Goal: Transaction & Acquisition: Purchase product/service

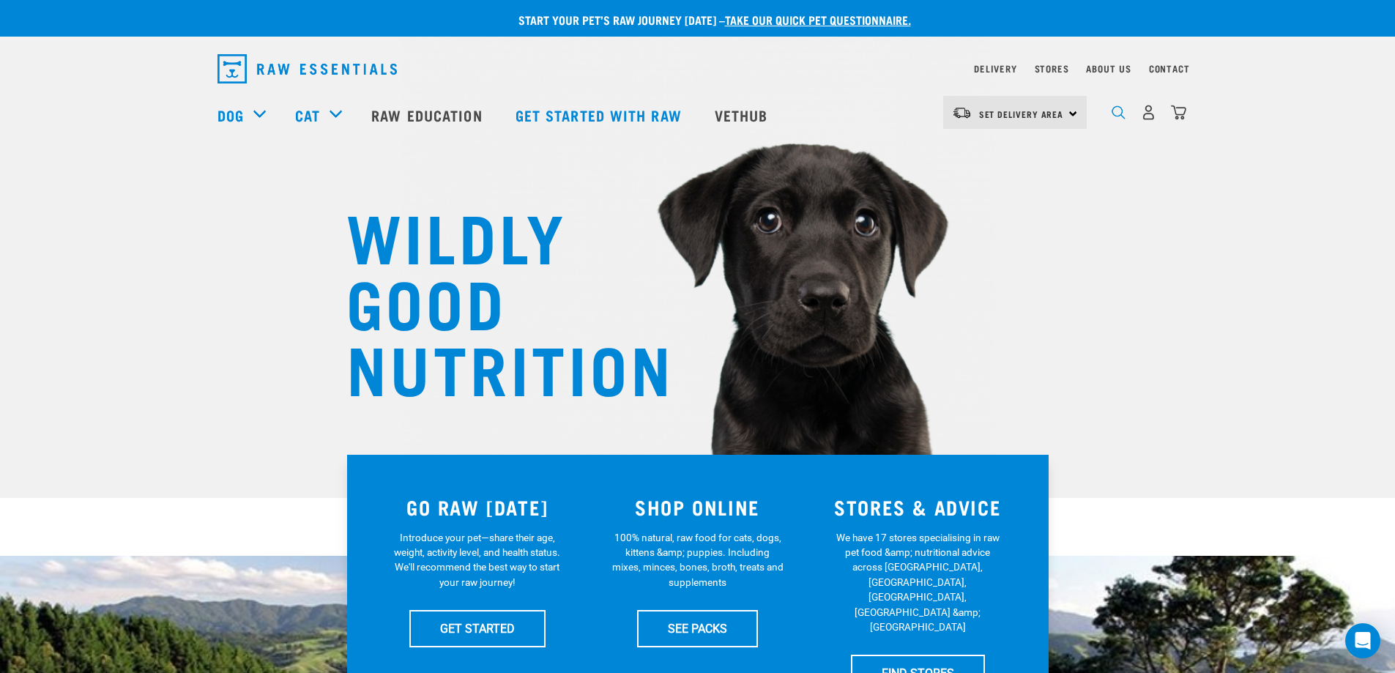
click at [1114, 116] on img "dropdown navigation" at bounding box center [1119, 112] width 14 height 14
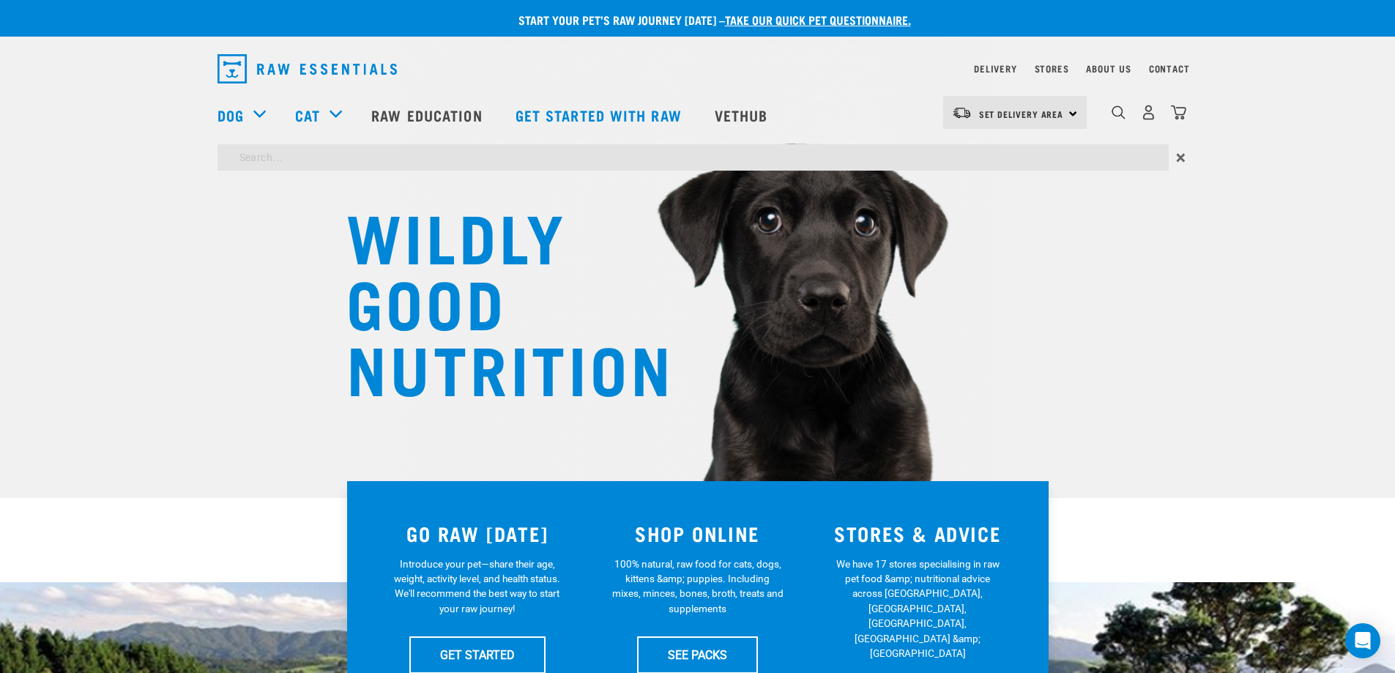
click at [708, 160] on input "search" at bounding box center [692, 157] width 951 height 26
click at [1128, 163] on input "hare" at bounding box center [692, 157] width 951 height 26
type input "hare"
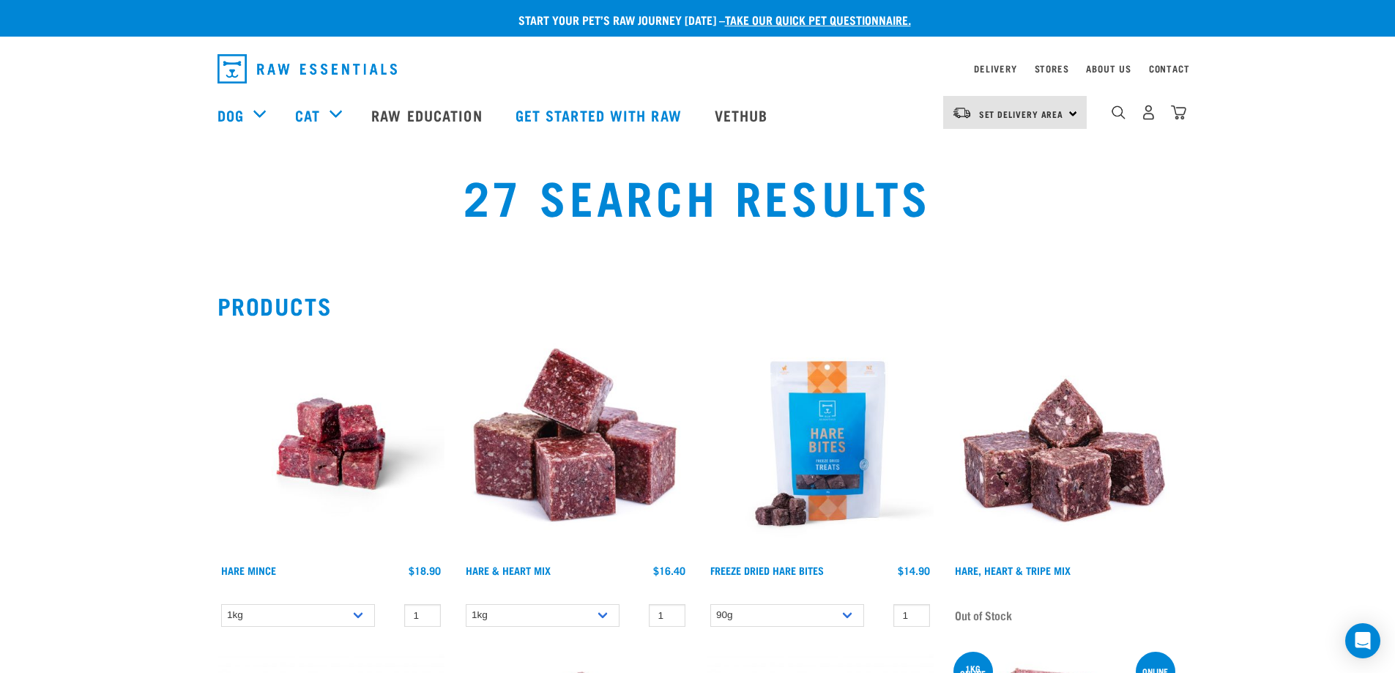
scroll to position [220, 0]
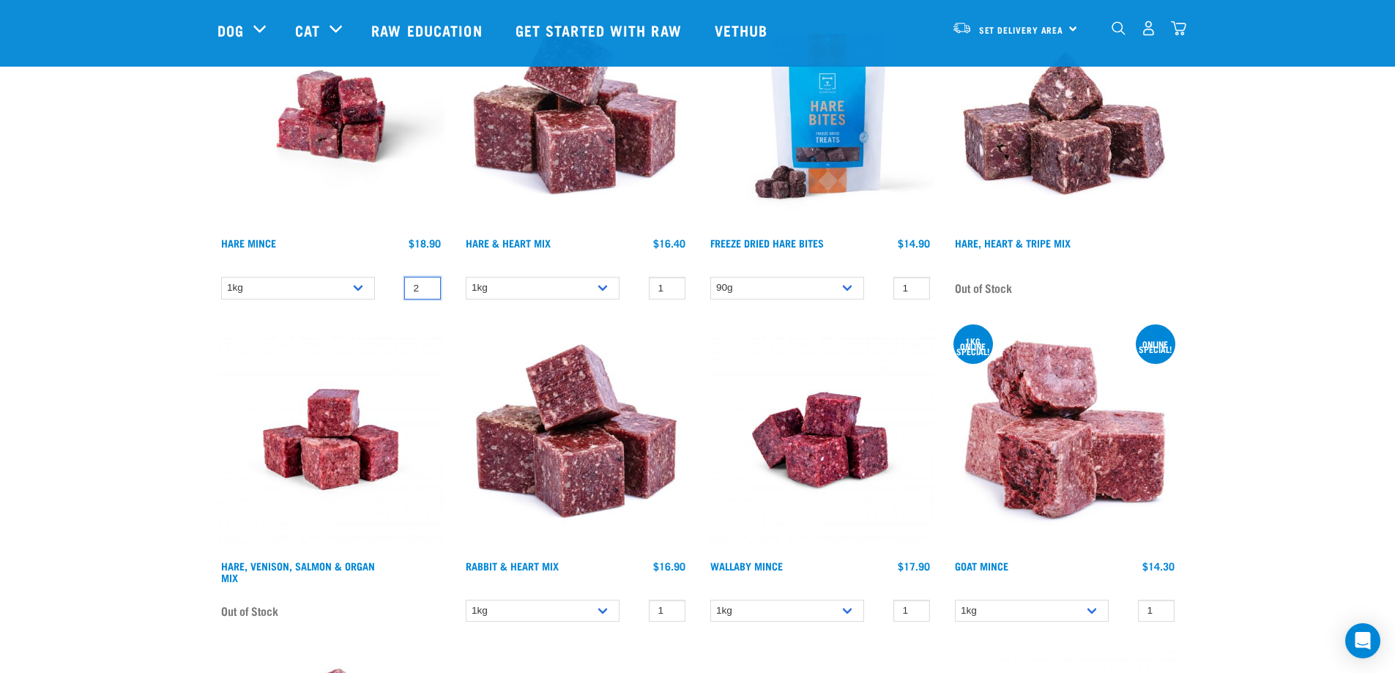
click at [425, 285] on input "2" at bounding box center [422, 288] width 37 height 23
click at [425, 285] on input "3" at bounding box center [422, 288] width 37 height 23
click at [425, 285] on input "4" at bounding box center [422, 288] width 37 height 23
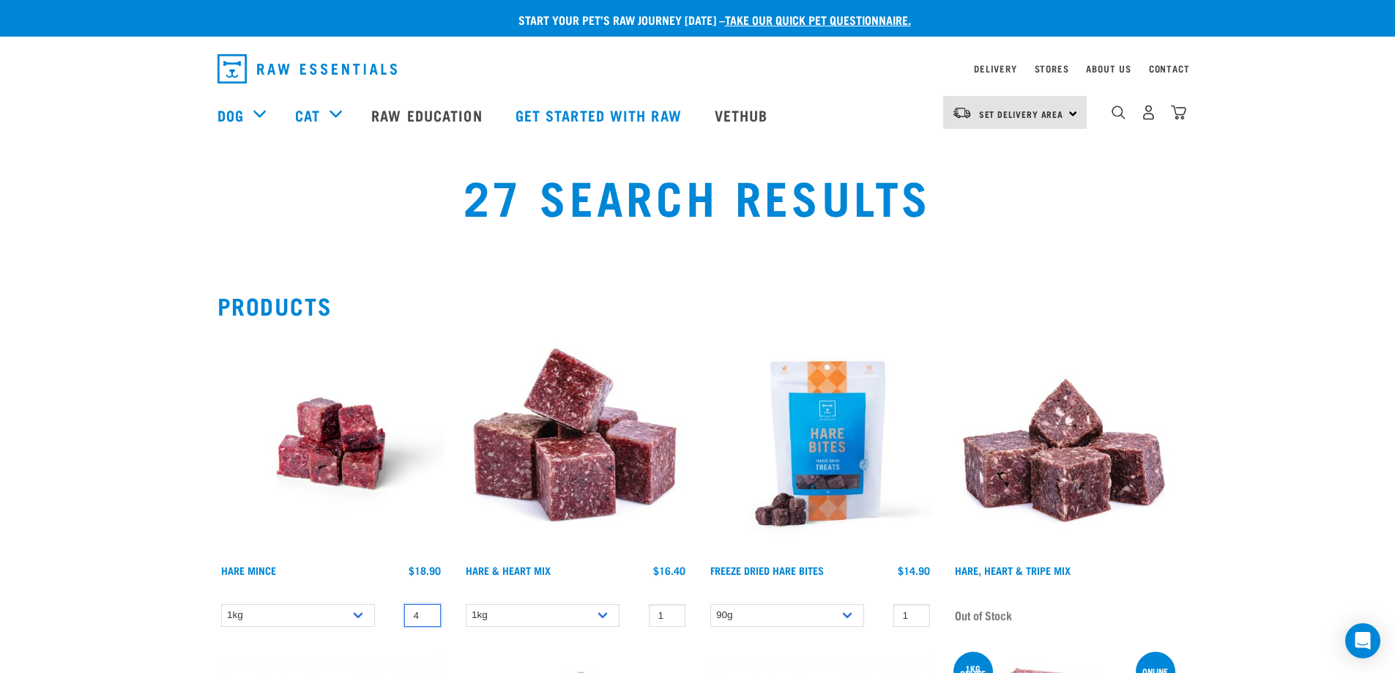
scroll to position [146, 0]
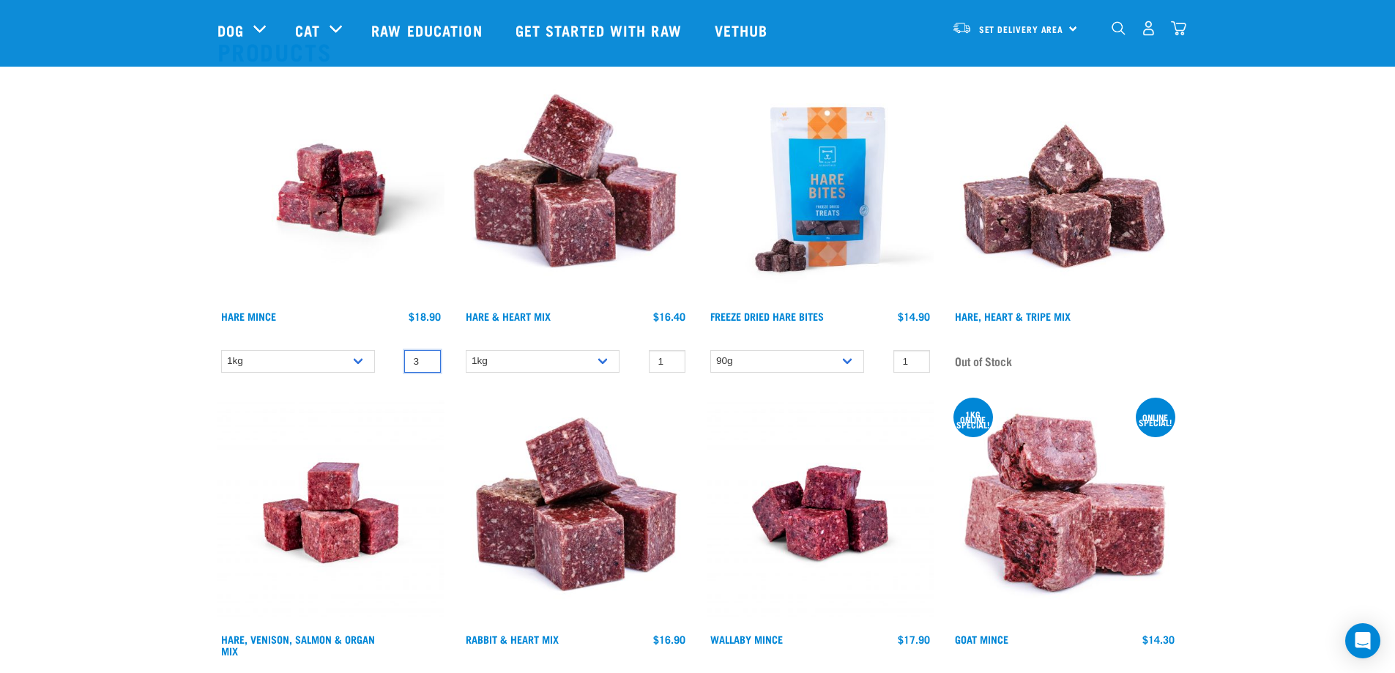
click at [426, 365] on input "3" at bounding box center [422, 361] width 37 height 23
click at [426, 365] on input "2" at bounding box center [422, 361] width 37 height 23
click at [426, 365] on input "1" at bounding box center [422, 361] width 37 height 23
type input "0"
click at [426, 365] on input "0" at bounding box center [422, 361] width 37 height 23
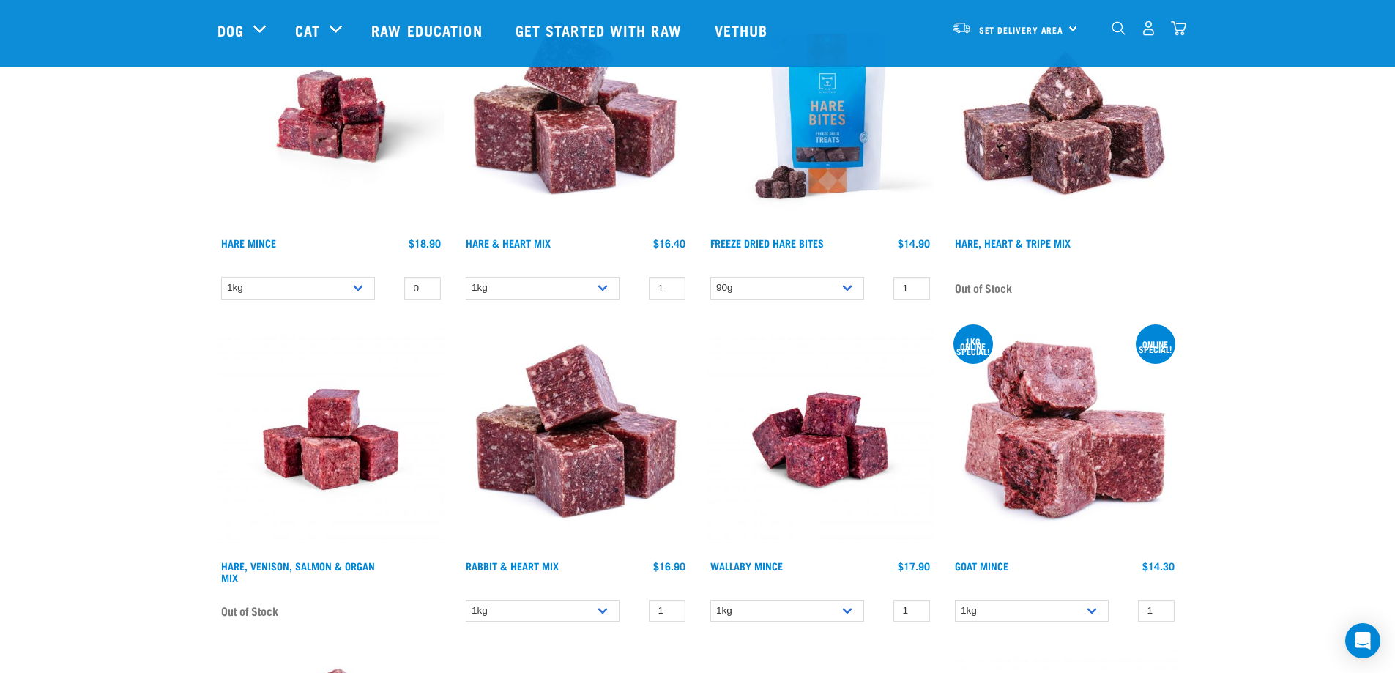
scroll to position [0, 0]
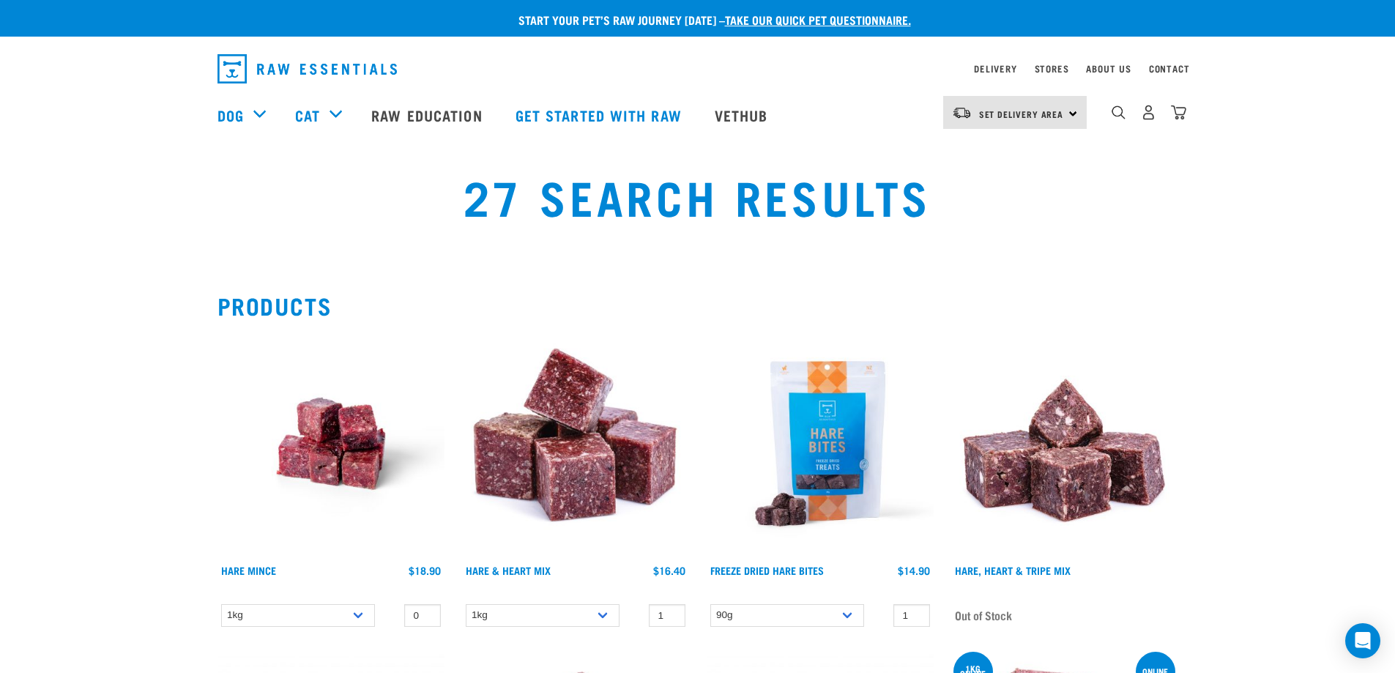
click at [304, 444] on img at bounding box center [330, 443] width 227 height 227
click at [299, 442] on img at bounding box center [330, 443] width 227 height 227
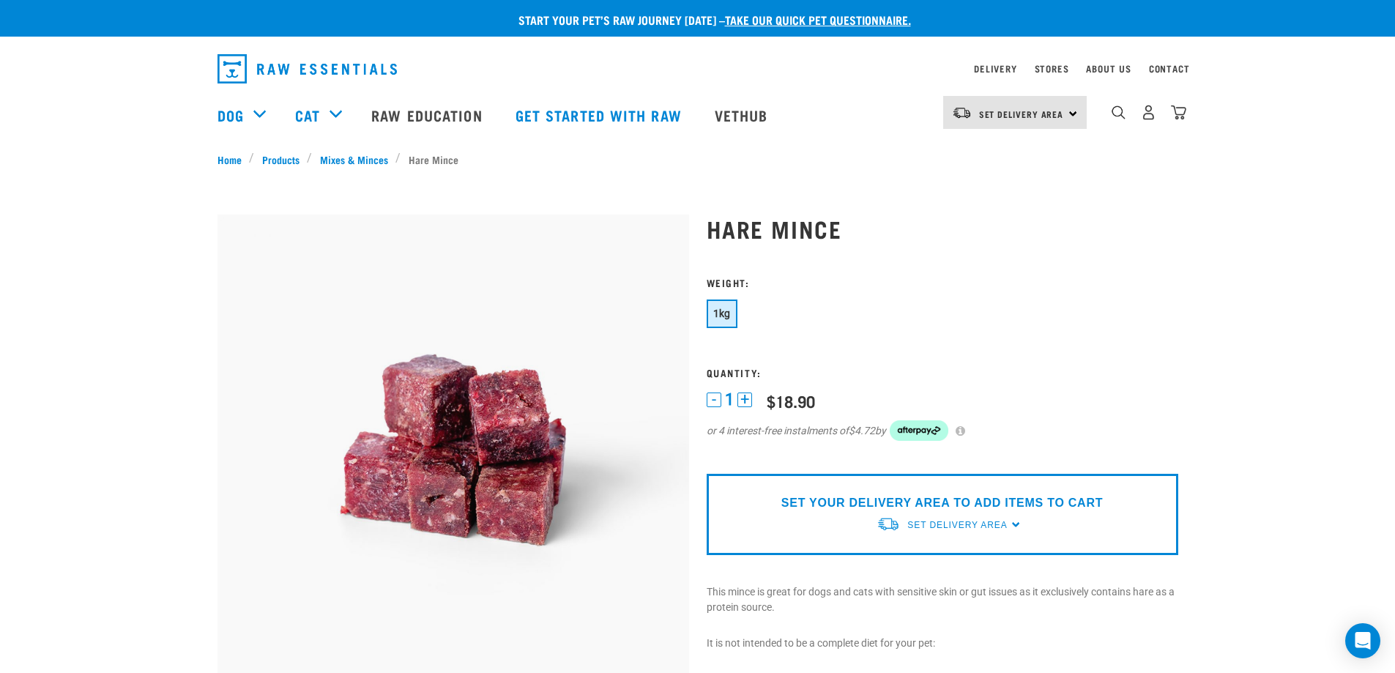
click at [743, 407] on button "+" at bounding box center [744, 399] width 15 height 15
click at [1064, 110] on link "Set Delivery Area" at bounding box center [1021, 114] width 85 height 23
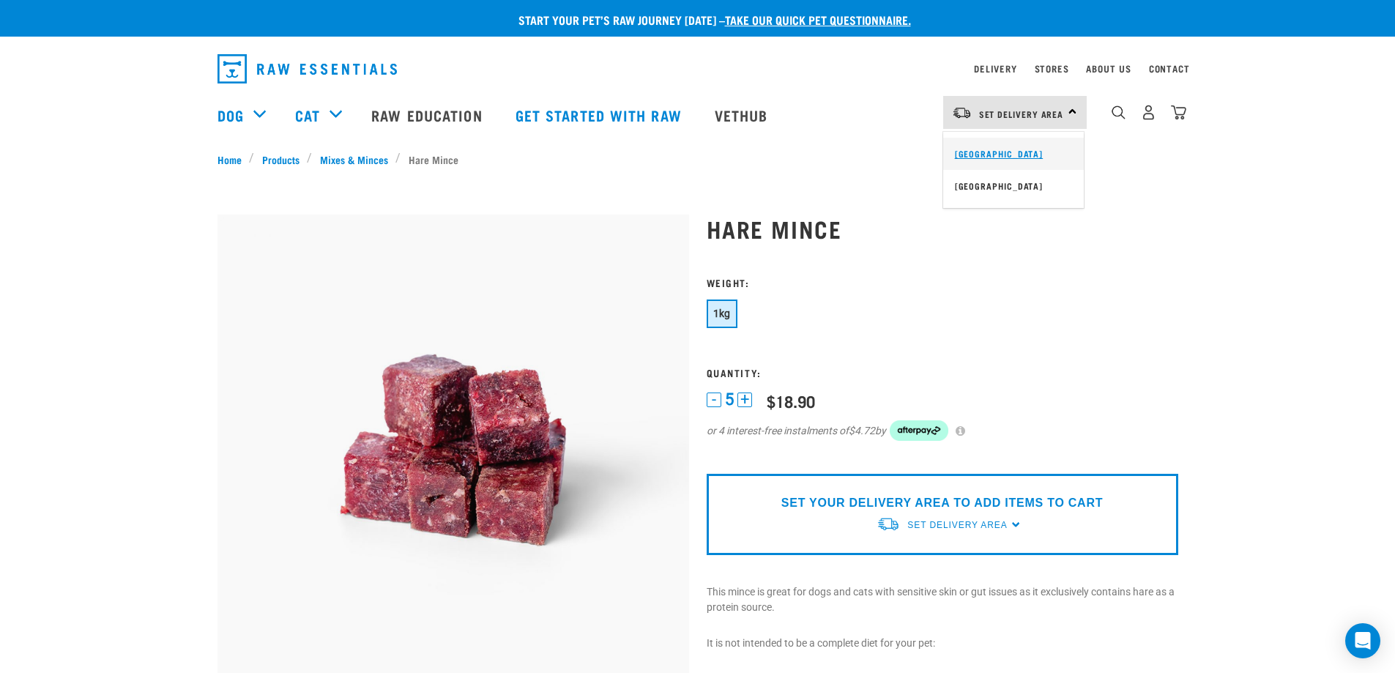
click at [996, 153] on link "[GEOGRAPHIC_DATA]" at bounding box center [1013, 154] width 141 height 32
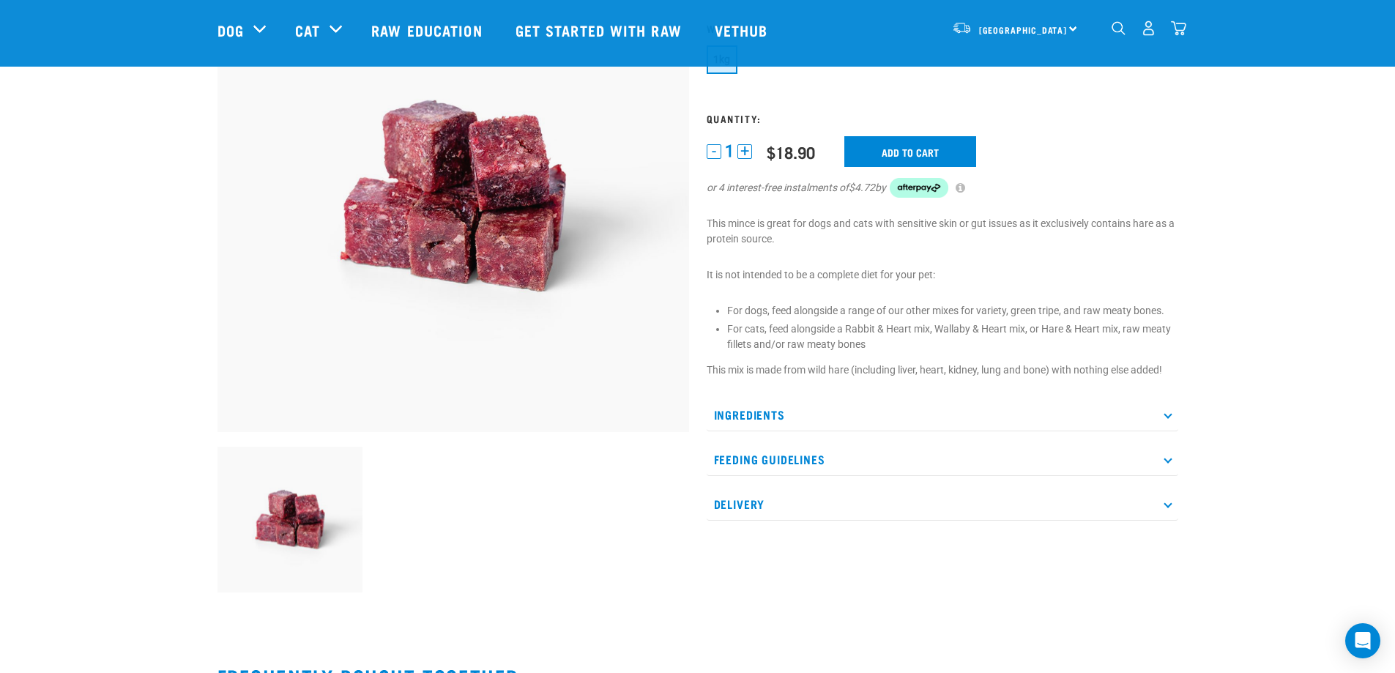
scroll to position [73, 0]
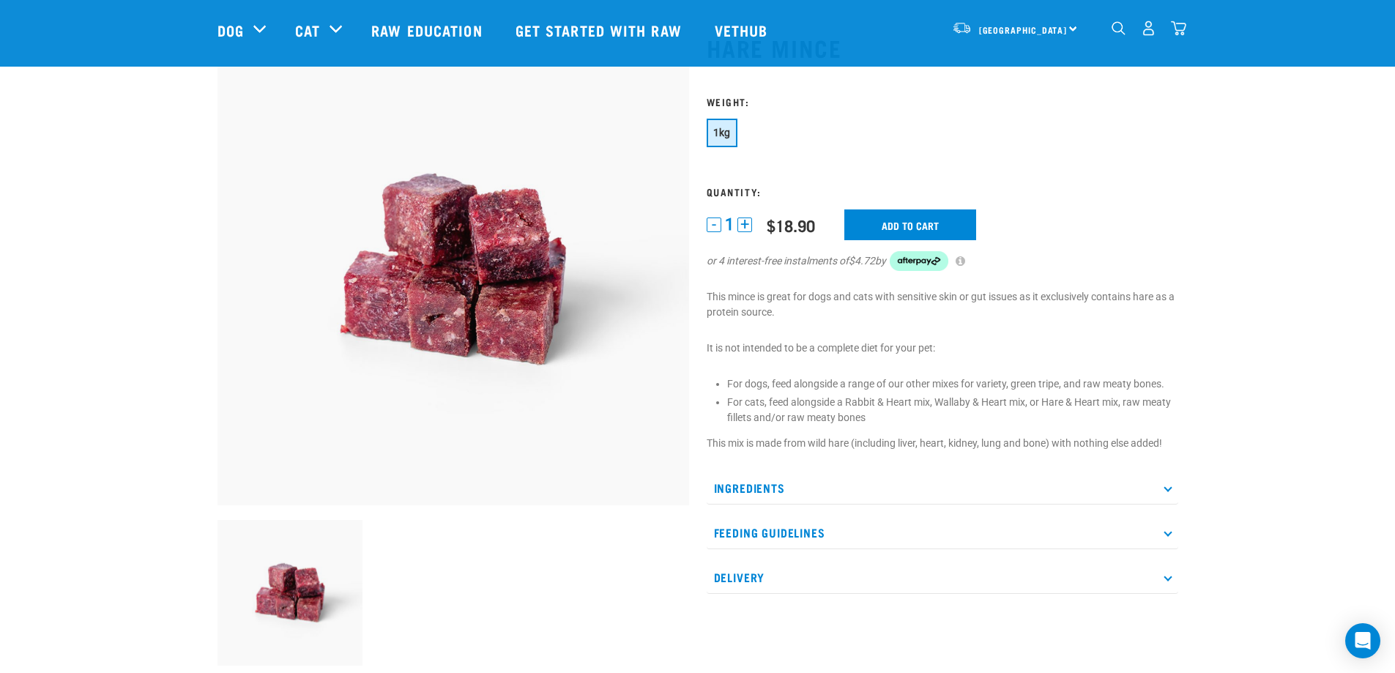
click at [742, 232] on button "+" at bounding box center [744, 224] width 15 height 15
click at [744, 232] on button "+" at bounding box center [744, 224] width 15 height 15
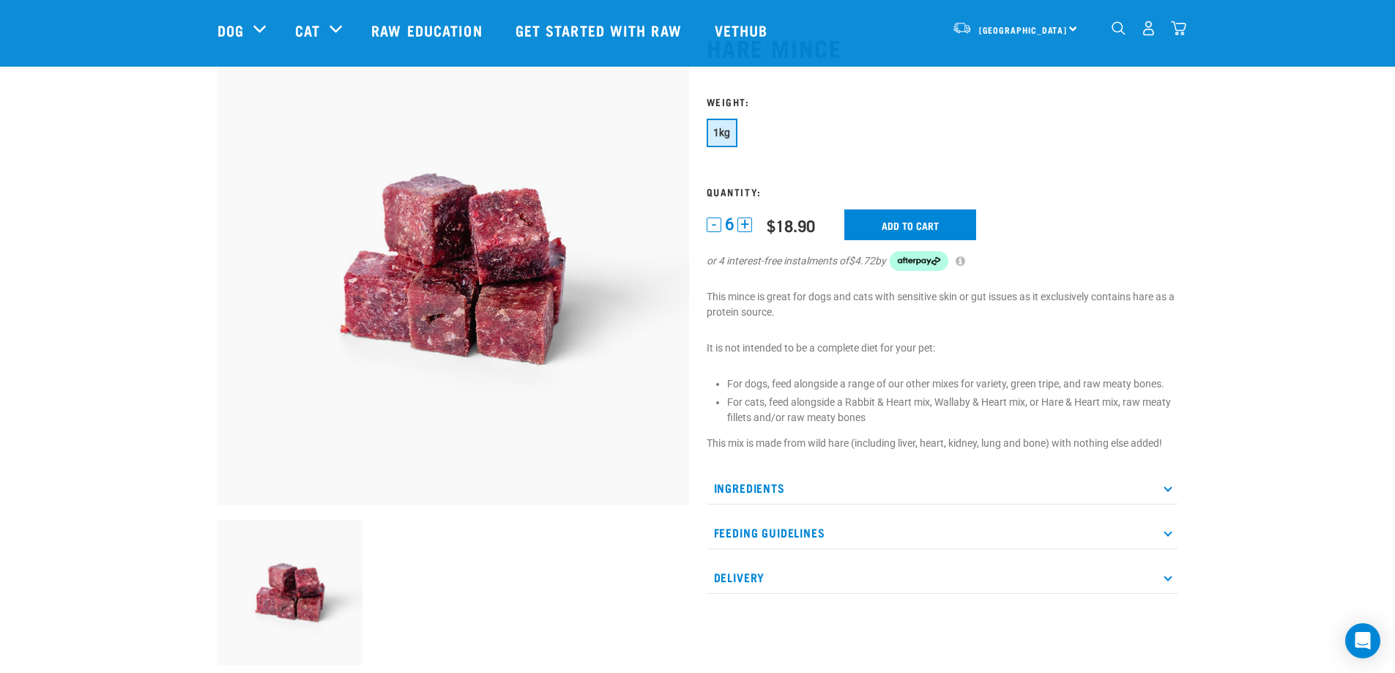
click at [744, 232] on button "+" at bounding box center [744, 224] width 15 height 15
click at [890, 236] on input "Add to cart" at bounding box center [910, 224] width 132 height 31
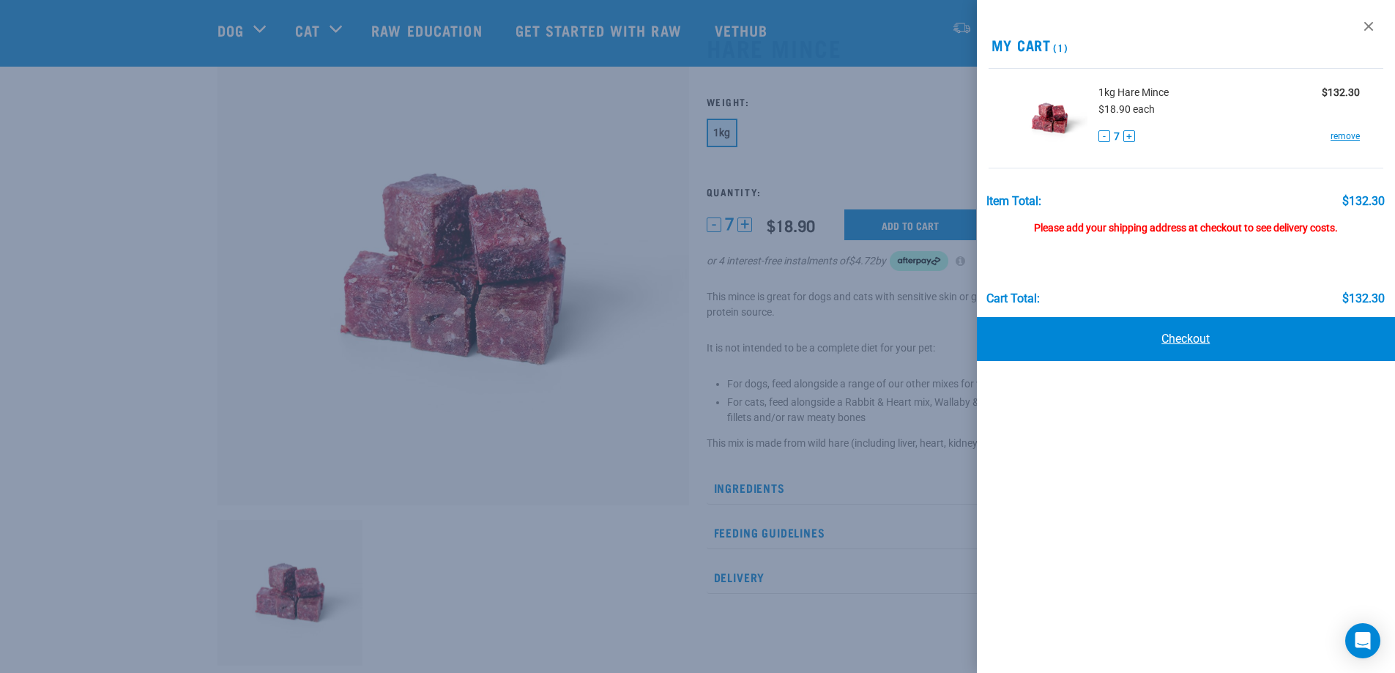
click at [1177, 338] on link "Checkout" at bounding box center [1186, 339] width 419 height 44
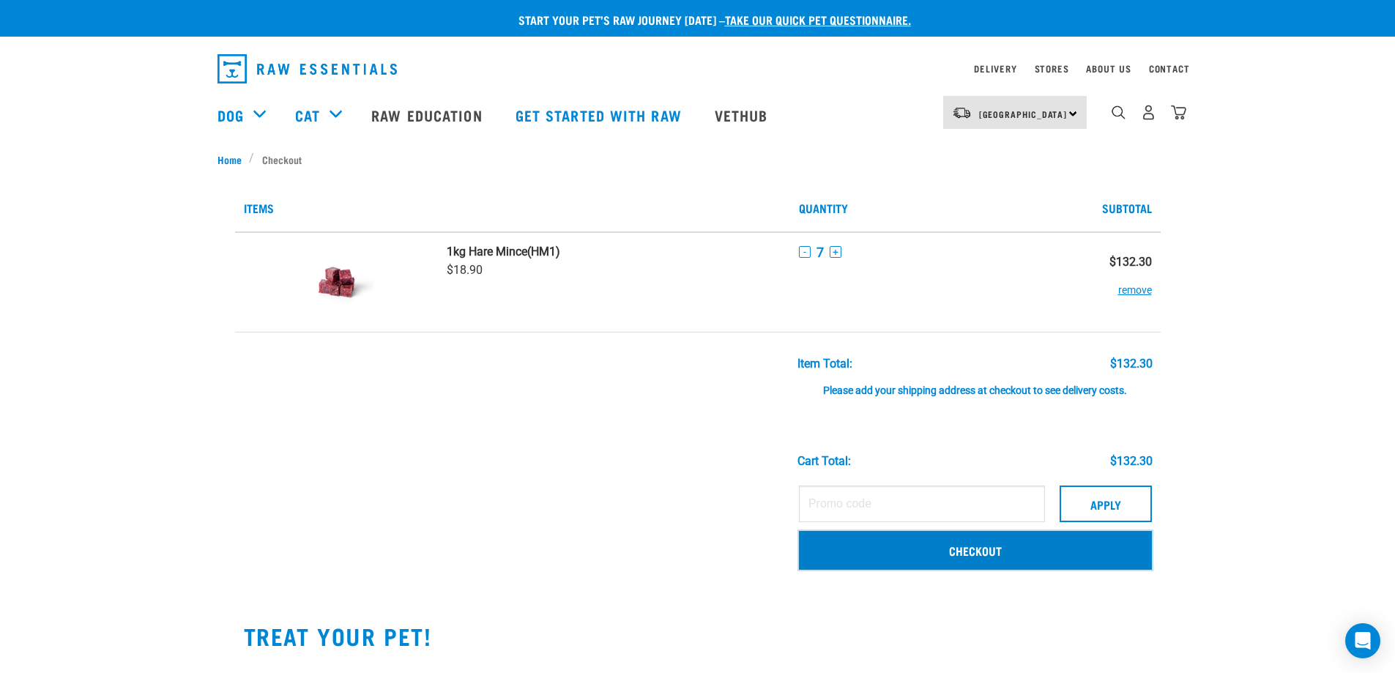
click at [939, 561] on link "Checkout" at bounding box center [975, 550] width 353 height 38
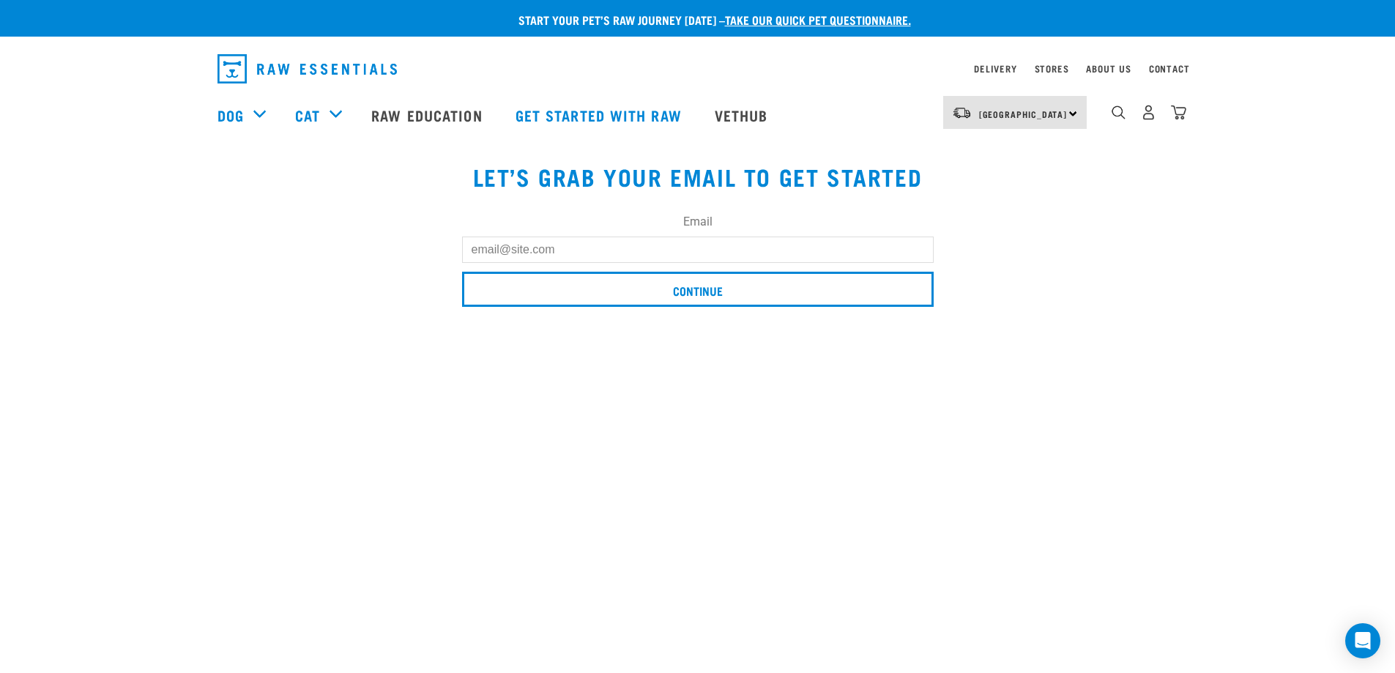
click at [496, 253] on input "Email" at bounding box center [698, 250] width 472 height 26
type input "[EMAIL_ADDRESS][DOMAIN_NAME]"
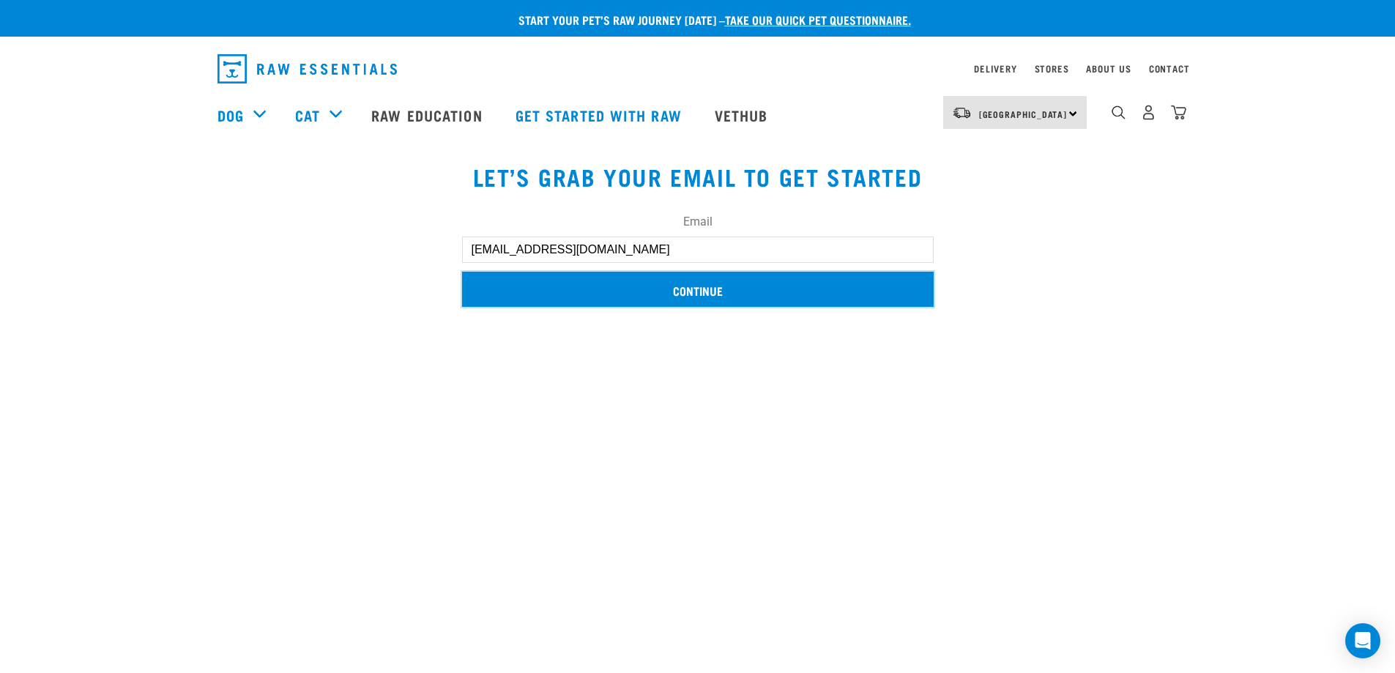
click at [616, 291] on input "Continue" at bounding box center [698, 289] width 472 height 35
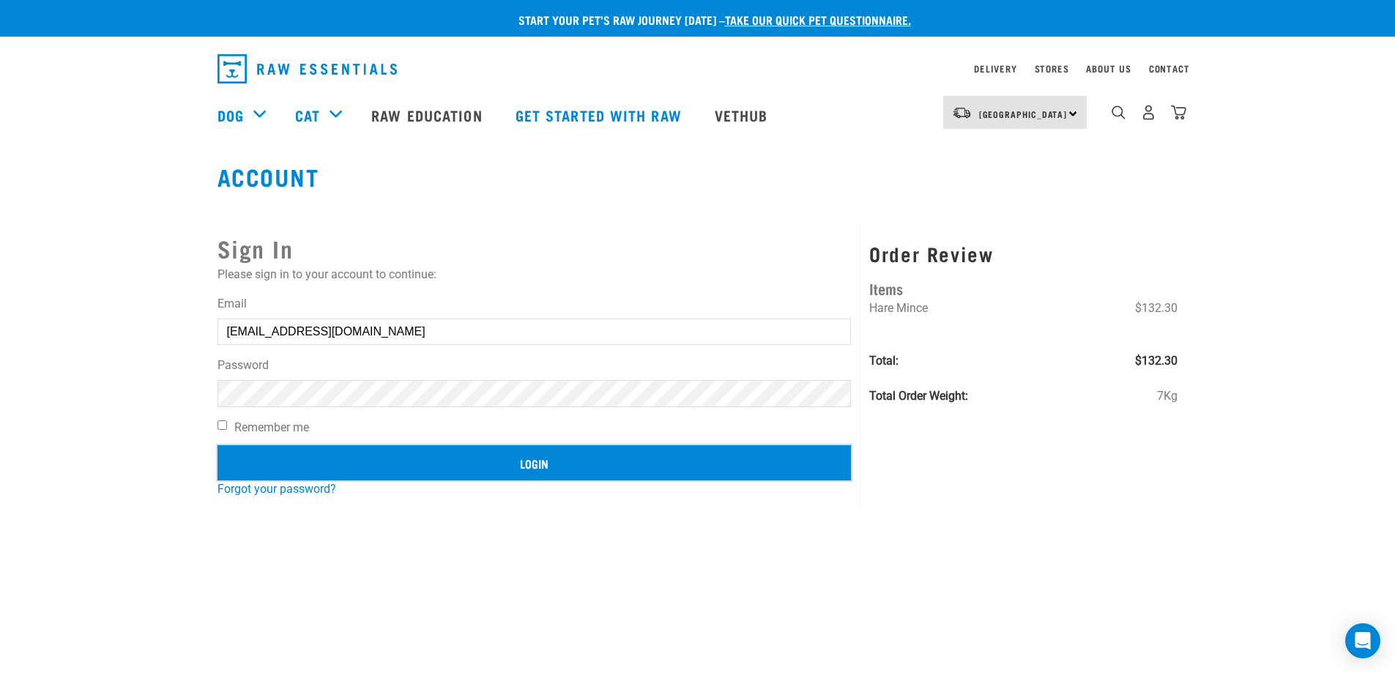
click at [493, 469] on input "Login" at bounding box center [534, 462] width 634 height 35
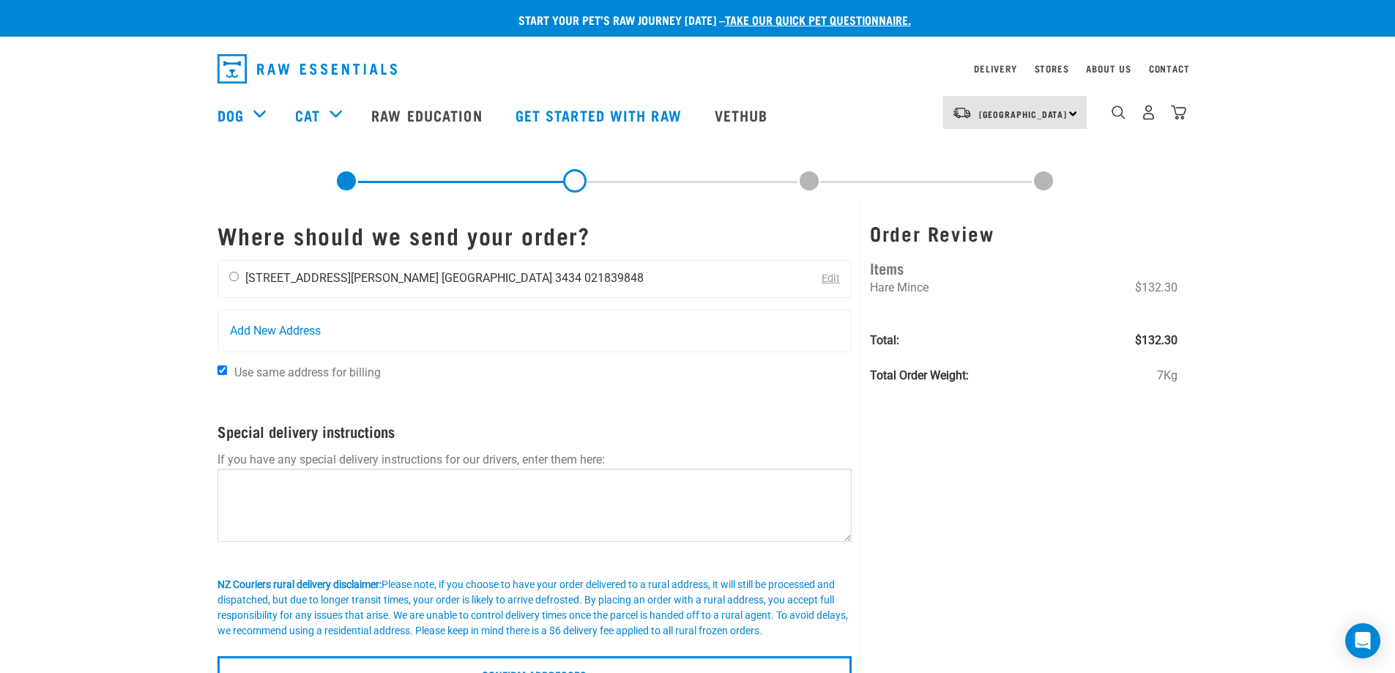
click at [230, 275] on input "radio" at bounding box center [234, 277] width 10 height 10
radio input "true"
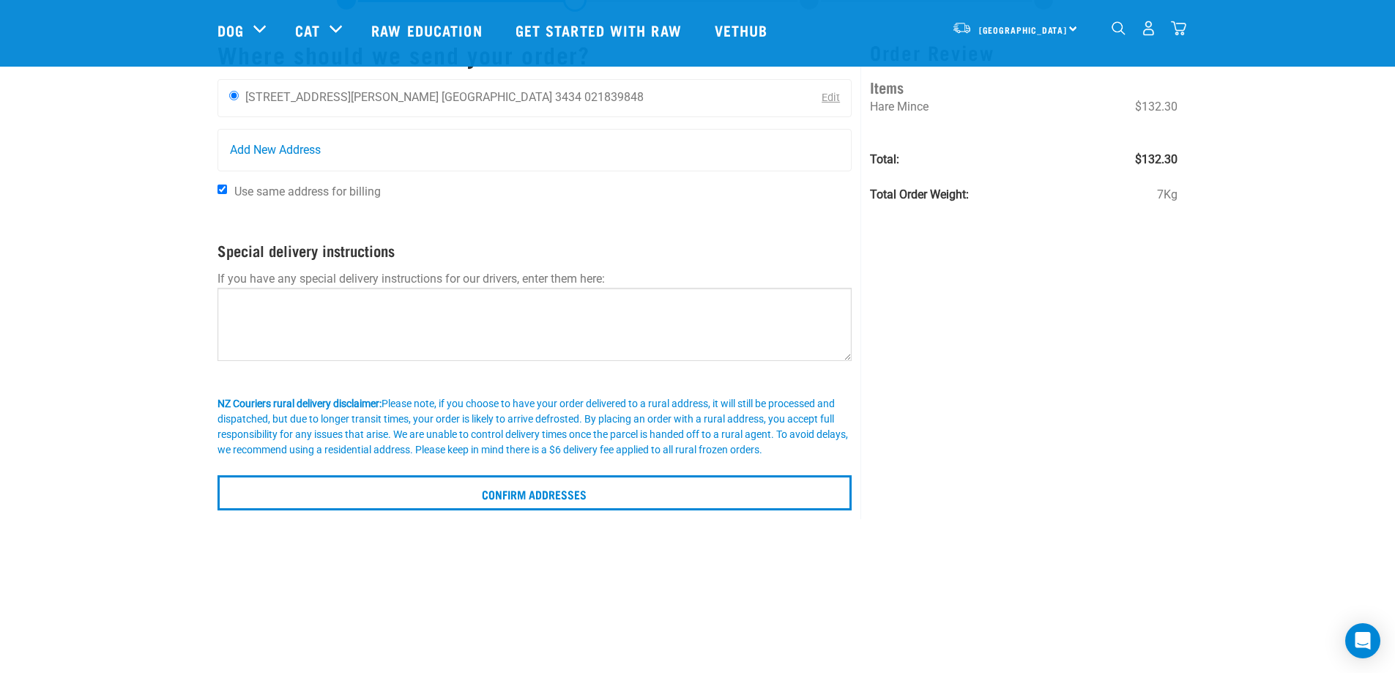
scroll to position [146, 0]
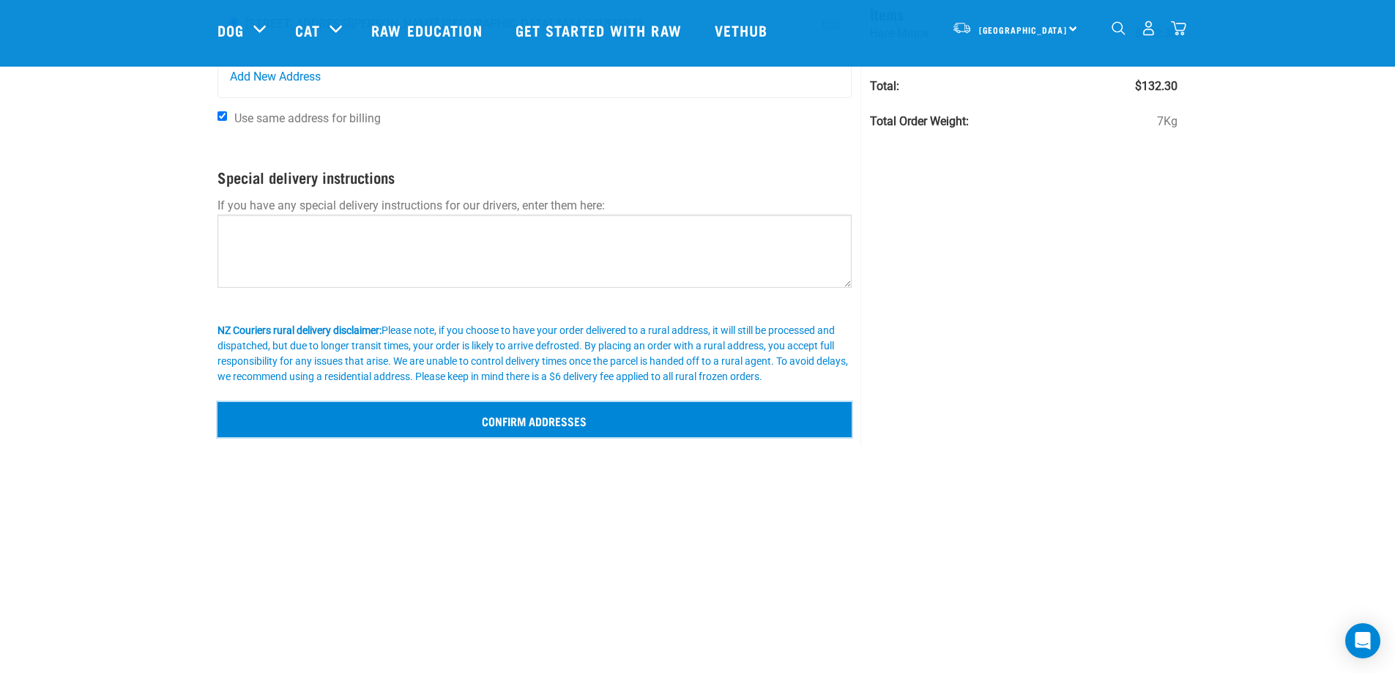
click at [466, 437] on input "Confirm addresses" at bounding box center [534, 419] width 635 height 35
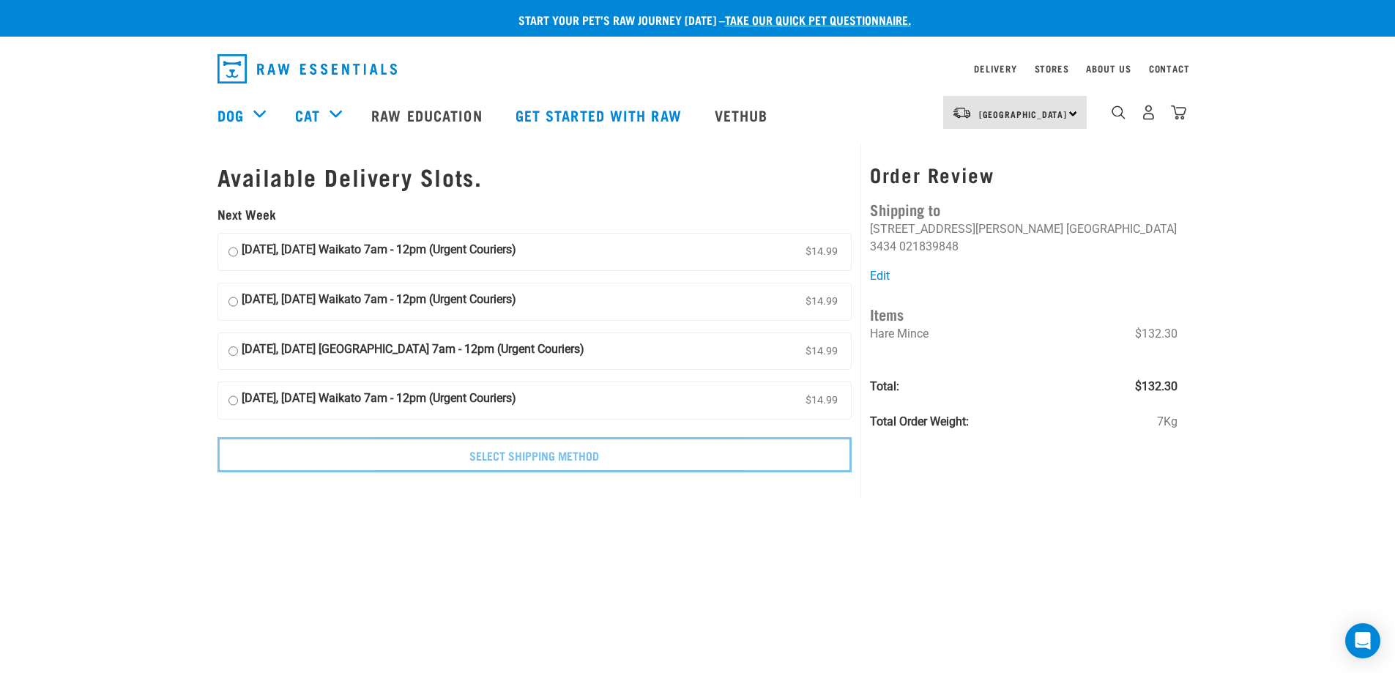
click at [231, 255] on input "23 September, Tuesday Waikato 7am - 12pm (Urgent Couriers) $14.99" at bounding box center [233, 252] width 10 height 22
radio input "true"
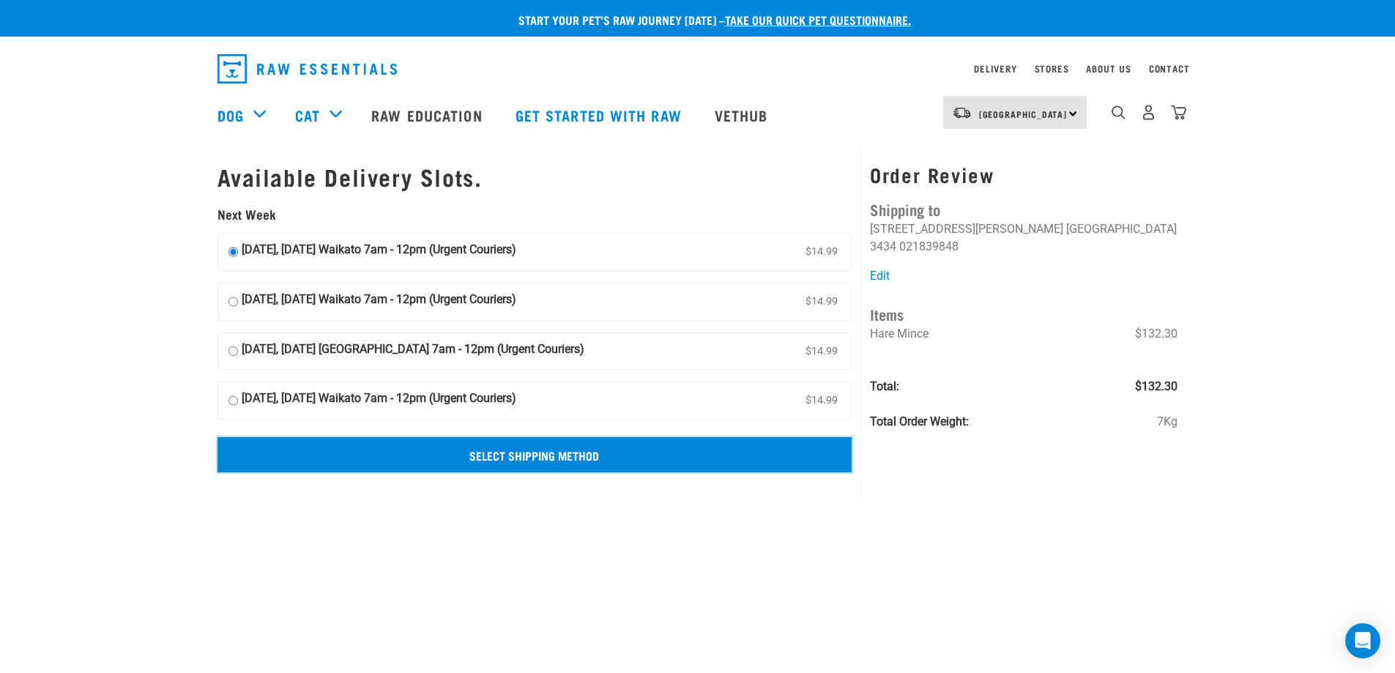
click at [506, 461] on input "Select Shipping Method" at bounding box center [534, 454] width 635 height 35
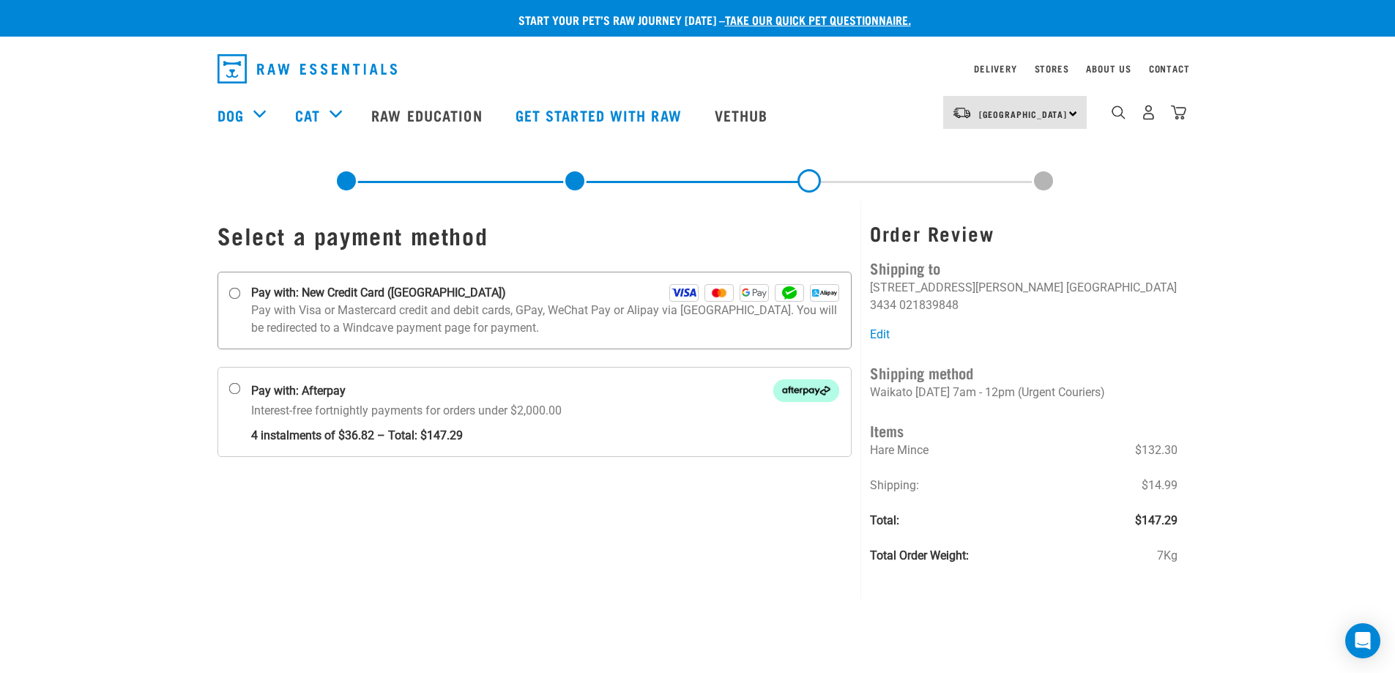
click at [232, 294] on input "Pay with: New Credit Card ([GEOGRAPHIC_DATA])" at bounding box center [234, 294] width 12 height 12
radio input "true"
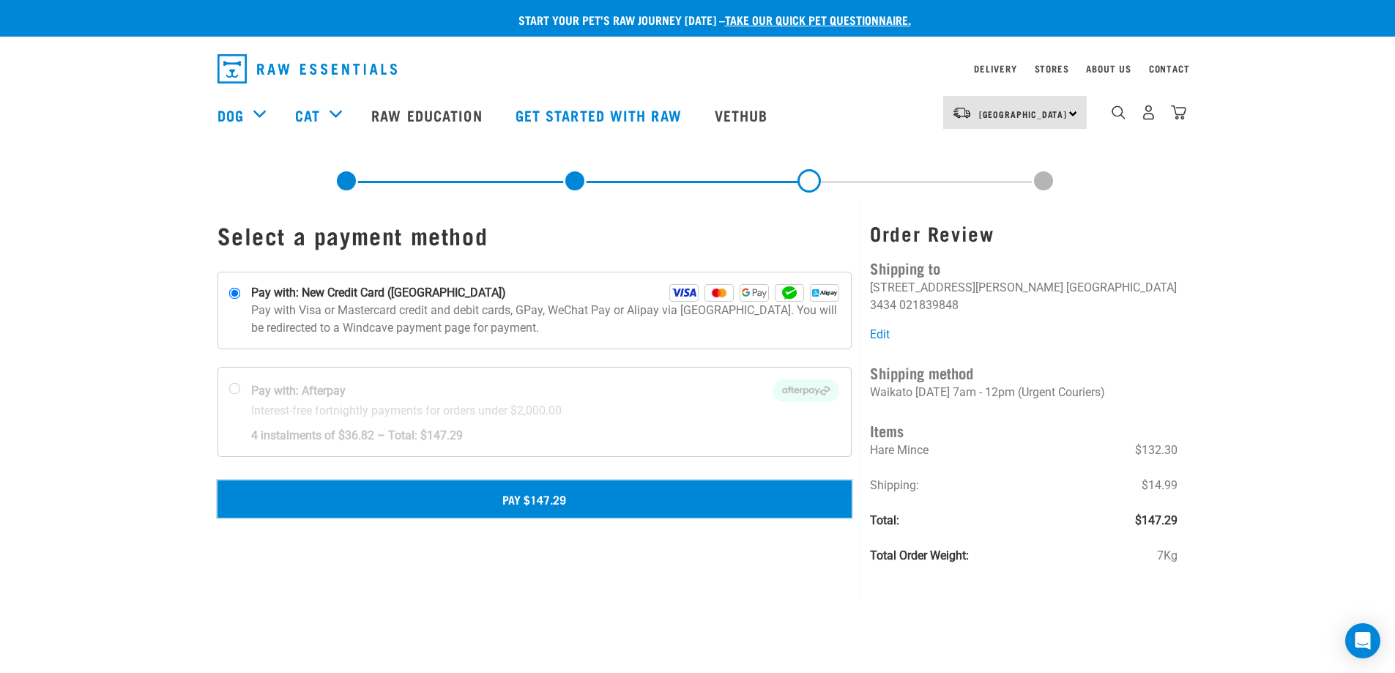
click at [488, 496] on button "Pay $147.29" at bounding box center [534, 498] width 635 height 37
click at [461, 496] on button "Pay $147.29" at bounding box center [534, 498] width 635 height 37
